Goal: Transaction & Acquisition: Book appointment/travel/reservation

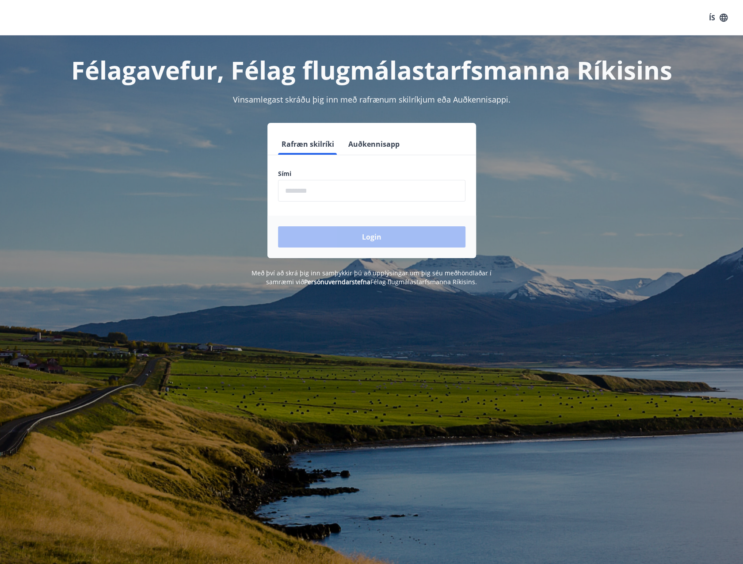
click at [343, 175] on label "Sími" at bounding box center [371, 173] width 187 height 9
click at [338, 191] on input "phone" at bounding box center [371, 191] width 187 height 22
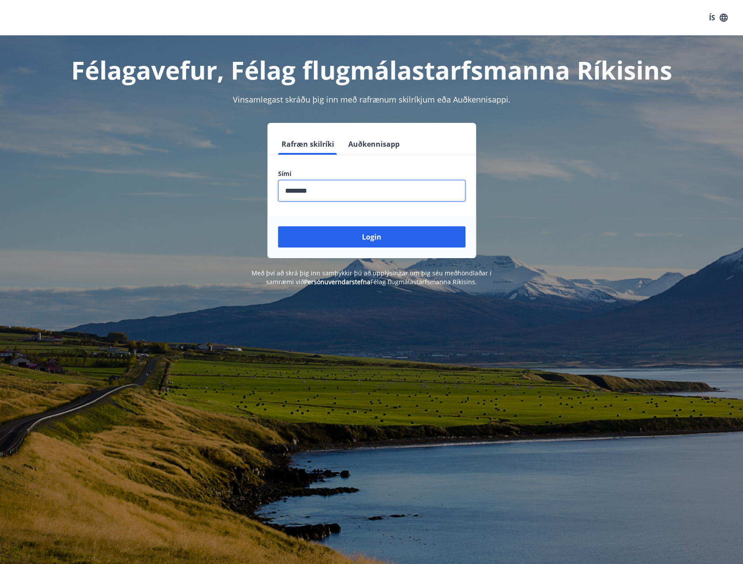
type input "********"
click at [278, 226] on button "Login" at bounding box center [371, 236] width 187 height 21
click at [447, 194] on input "phone" at bounding box center [371, 191] width 187 height 22
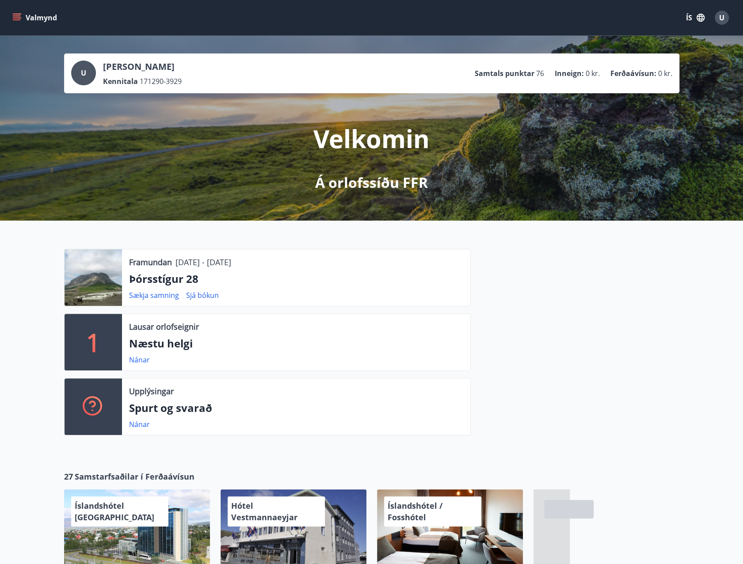
click at [99, 282] on div at bounding box center [93, 277] width 57 height 57
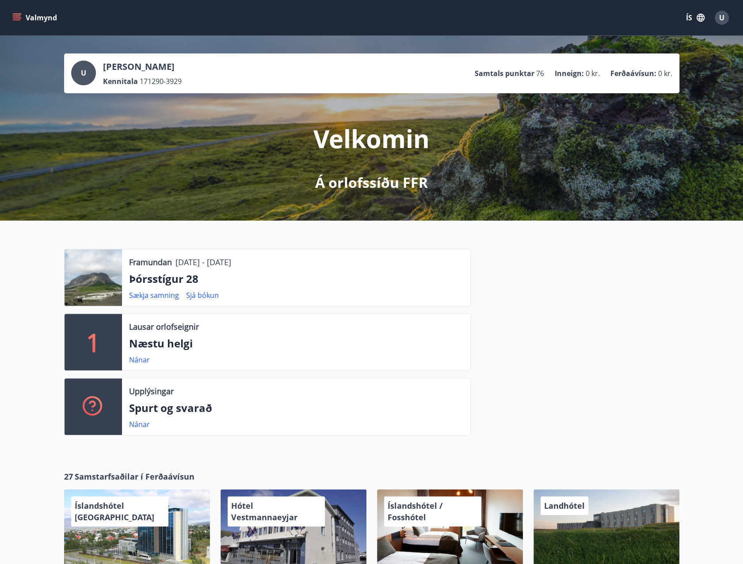
click at [164, 282] on p "Þórsstígur 28" at bounding box center [296, 278] width 334 height 15
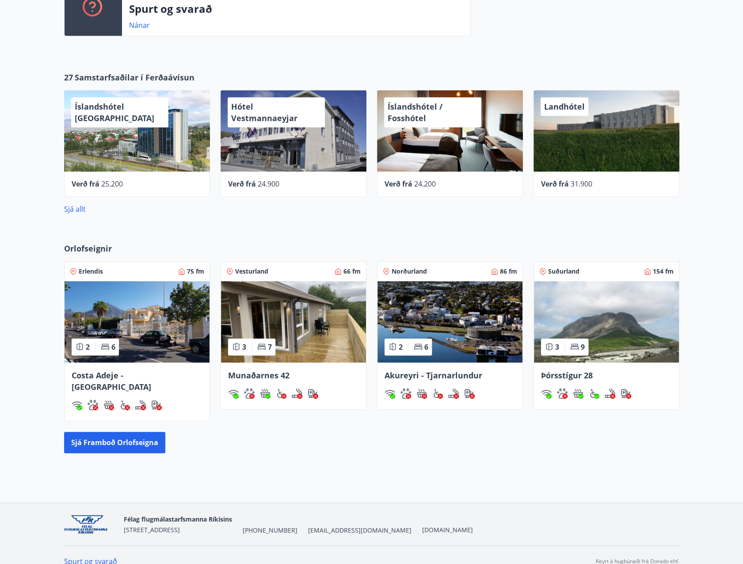
scroll to position [399, 0]
click at [627, 324] on img at bounding box center [606, 321] width 145 height 81
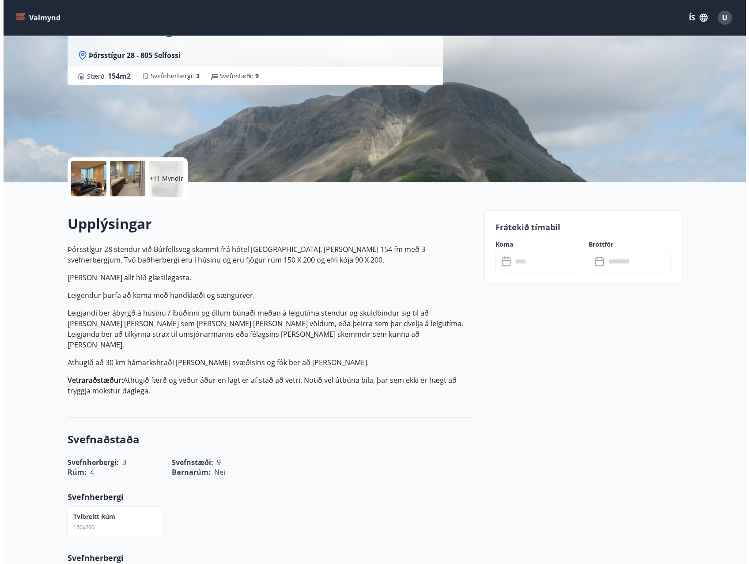
scroll to position [88, 0]
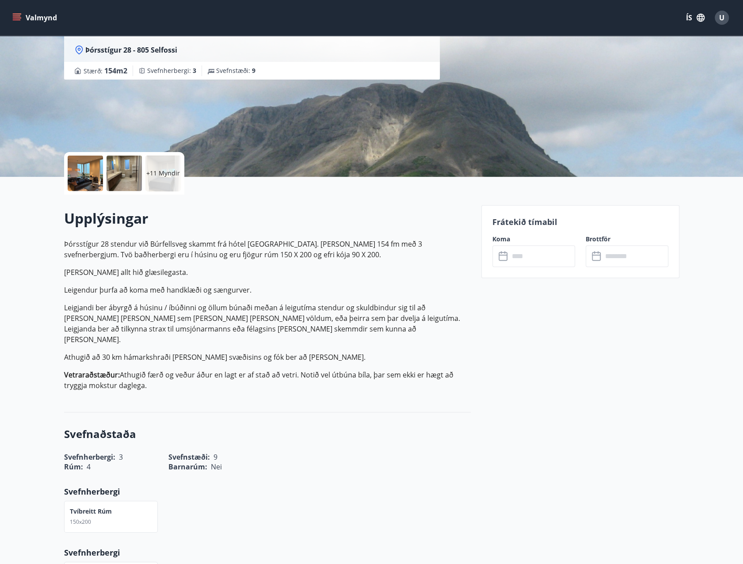
click at [95, 173] on div at bounding box center [85, 173] width 35 height 35
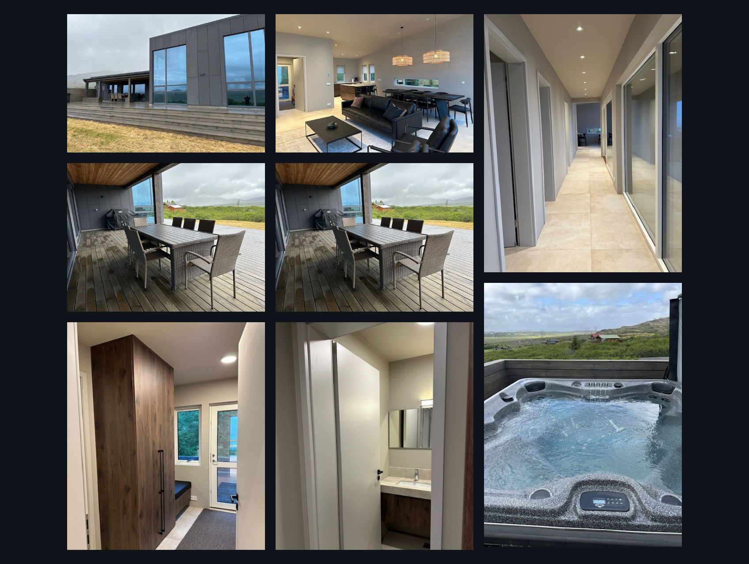
scroll to position [677, 0]
